Goal: Download file/media

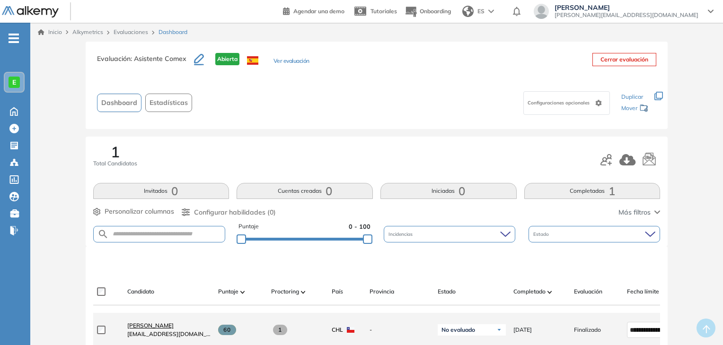
click at [153, 328] on span "[PERSON_NAME]" at bounding box center [150, 325] width 46 height 7
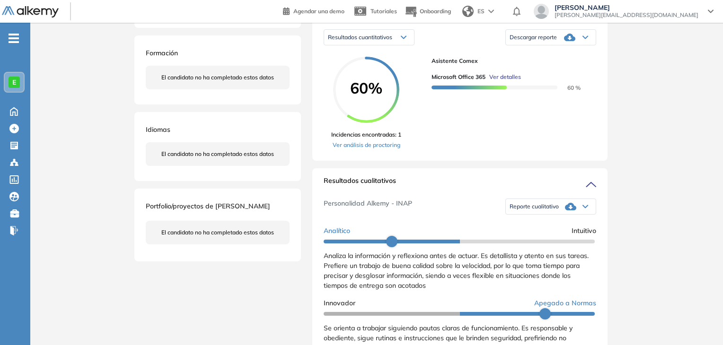
scroll to position [160, 0]
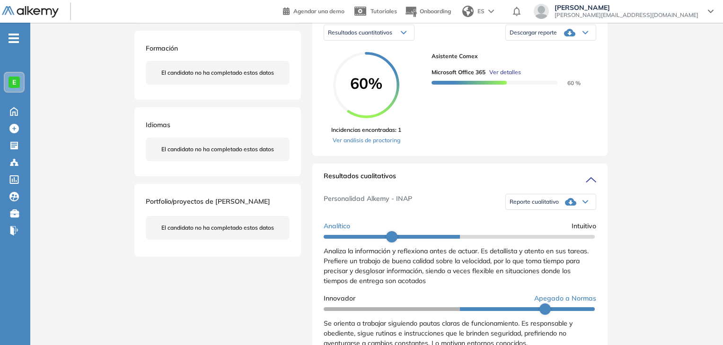
click at [540, 42] on div "Descargar reporte" at bounding box center [551, 32] width 90 height 19
click at [549, 53] on li "Descargar informe completo" at bounding box center [545, 48] width 70 height 9
click at [559, 210] on div "Reporte cualitativo" at bounding box center [551, 202] width 90 height 19
click at [556, 239] on li "Reporte sin Afinidad AI" at bounding box center [538, 234] width 56 height 9
click at [567, 36] on icon at bounding box center [569, 33] width 11 height 8
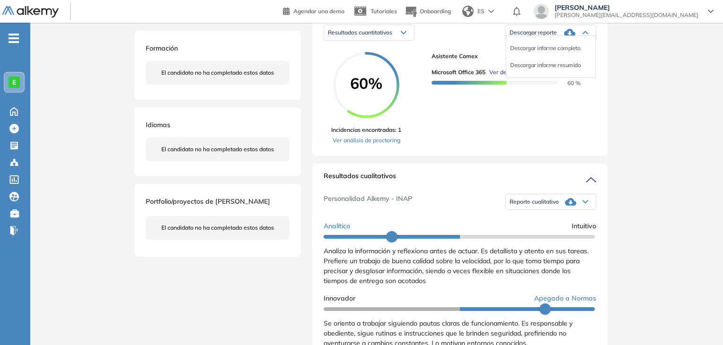
click at [565, 70] on li "Descargar informe resumido" at bounding box center [545, 65] width 71 height 9
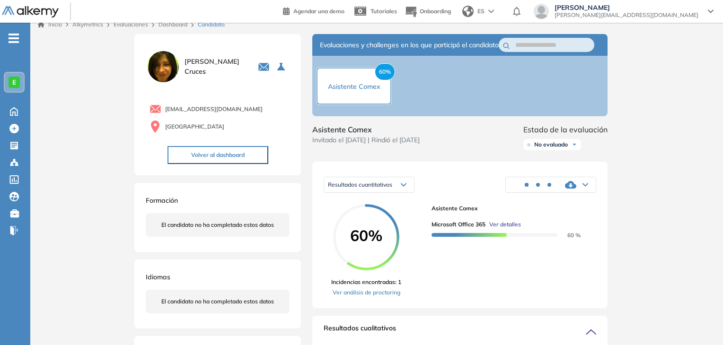
scroll to position [0, 0]
